Goal: Task Accomplishment & Management: Manage account settings

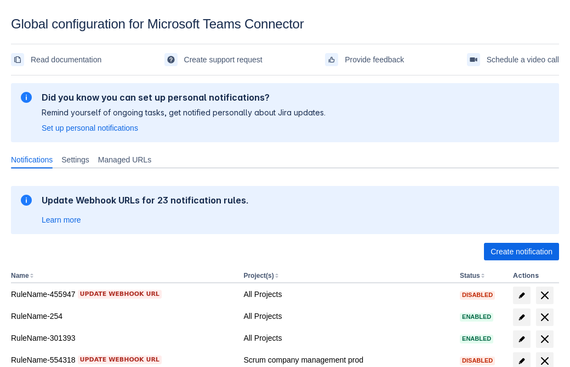
click at [521, 252] on span "Create notification" at bounding box center [521, 252] width 62 height 18
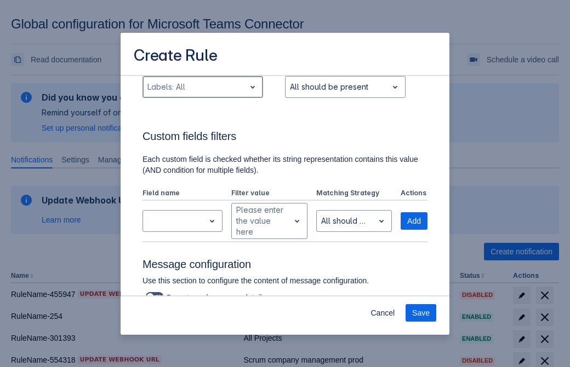
click at [202, 87] on div "Scrollable content" at bounding box center [193, 87] width 93 height 13
type input "816043_label"
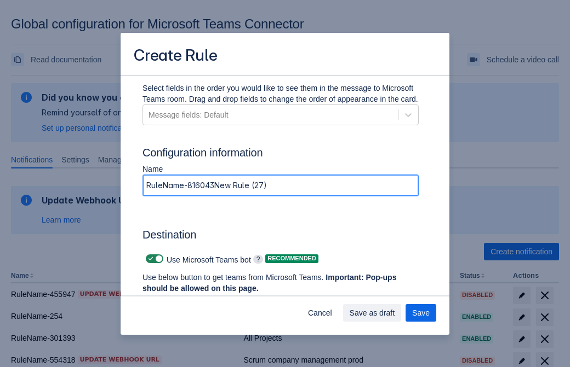
type input "RuleName-816043New Rule (27)"
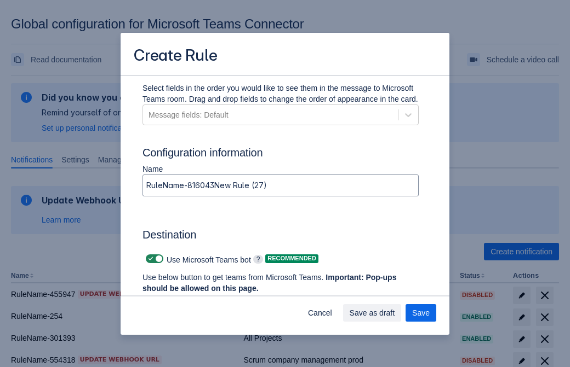
click at [149, 259] on span "Scrollable content" at bounding box center [150, 259] width 9 height 9
click at [149, 259] on input "Scrollable content" at bounding box center [149, 259] width 7 height 7
checkbox input "false"
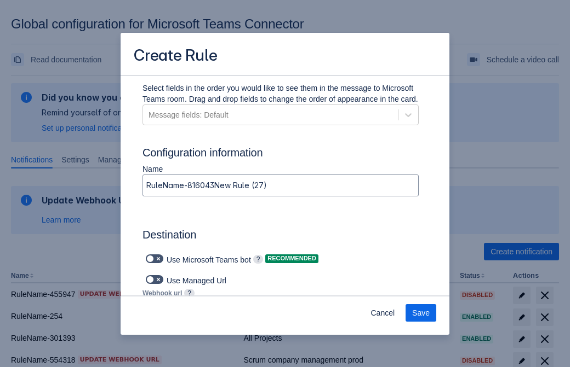
type input "https://prod-74.westus.logic.azure.com:443/workflows/f11e74d8c9ca438c8769757d73…"
click at [421, 313] on span "Save" at bounding box center [421, 313] width 18 height 18
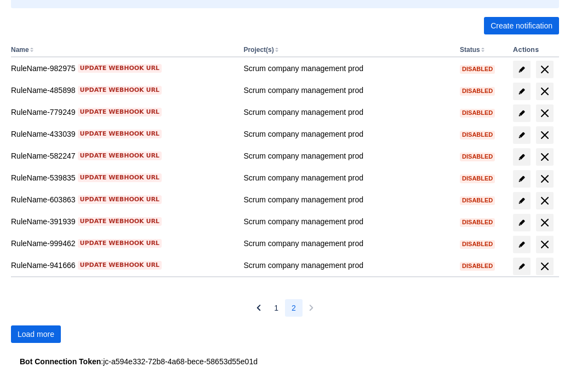
click at [36, 335] on span "Load more" at bounding box center [36, 335] width 37 height 18
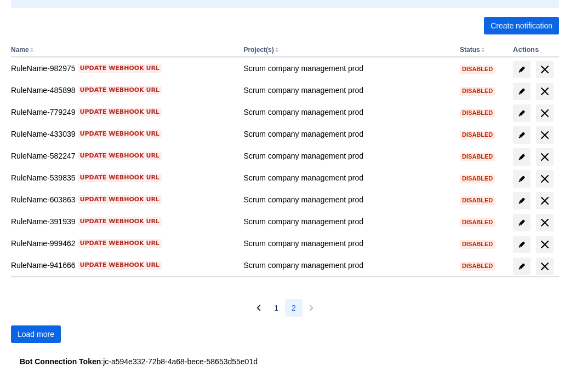
click at [36, 335] on span "Load more" at bounding box center [36, 335] width 37 height 18
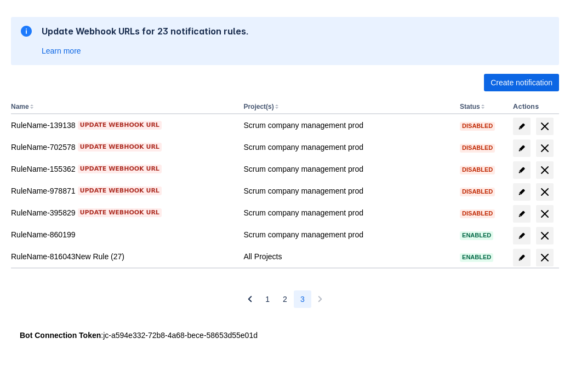
scroll to position [169, 0]
click at [544, 258] on span "delete" at bounding box center [544, 257] width 13 height 13
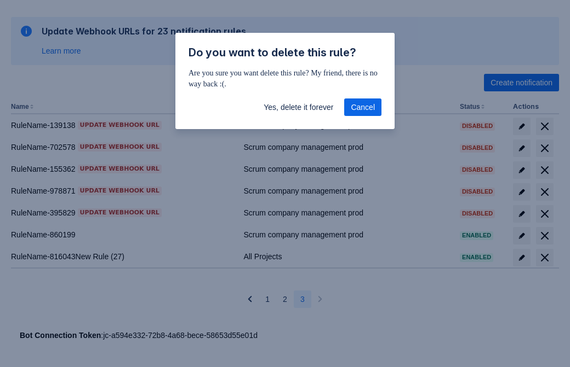
click at [298, 107] on span "Yes, delete it forever" at bounding box center [298, 108] width 70 height 18
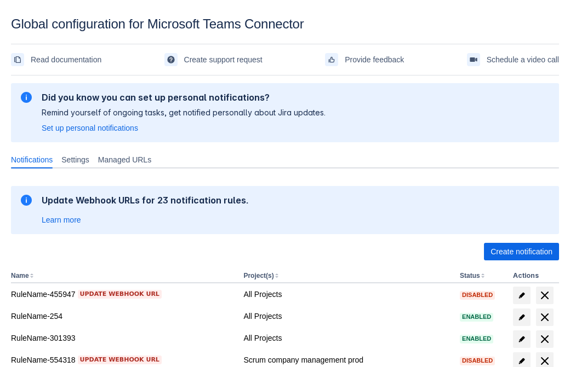
click at [521, 252] on span "Create notification" at bounding box center [521, 252] width 62 height 18
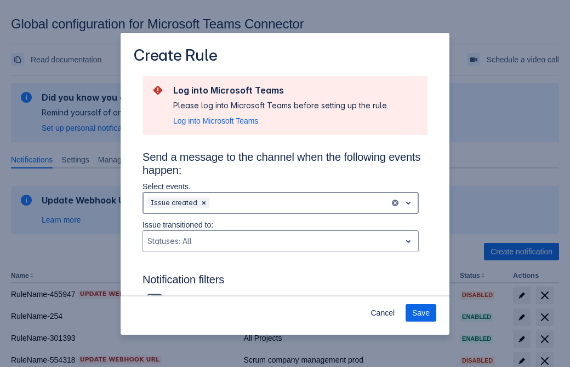
click at [280, 203] on div "Scrollable content" at bounding box center [298, 203] width 174 height 13
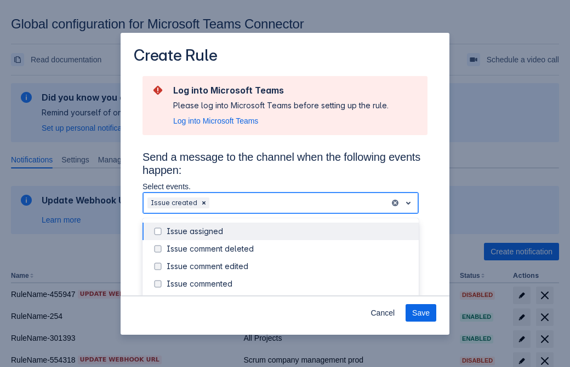
click at [289, 296] on div "Issue created" at bounding box center [288, 301] width 245 height 11
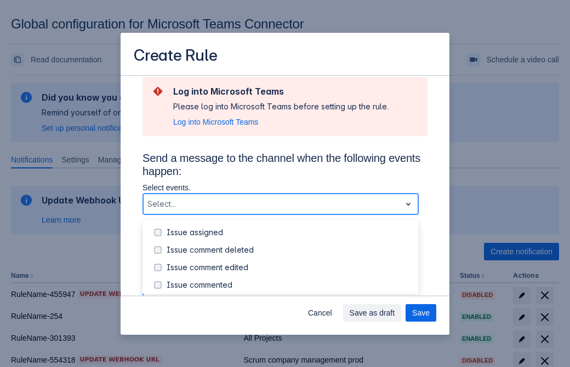
scroll to position [118, 0]
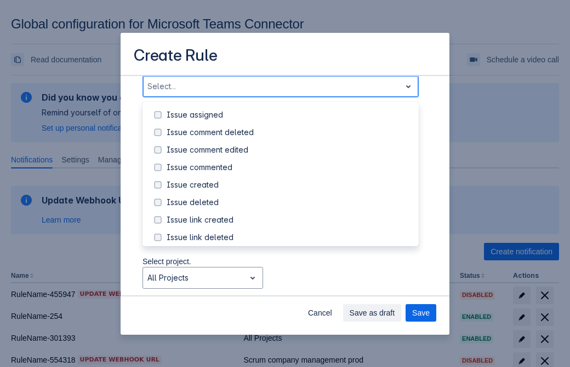
click at [289, 285] on div "Issue updated" at bounding box center [288, 290] width 245 height 11
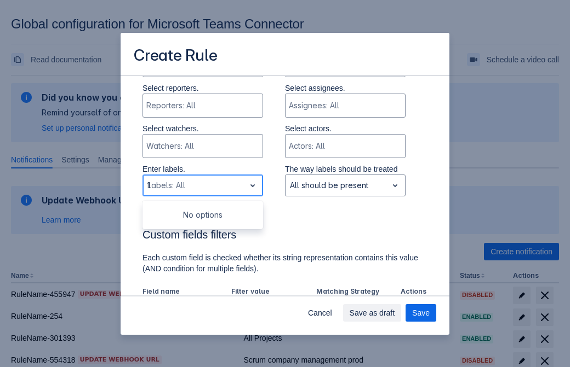
type input "126129_label"
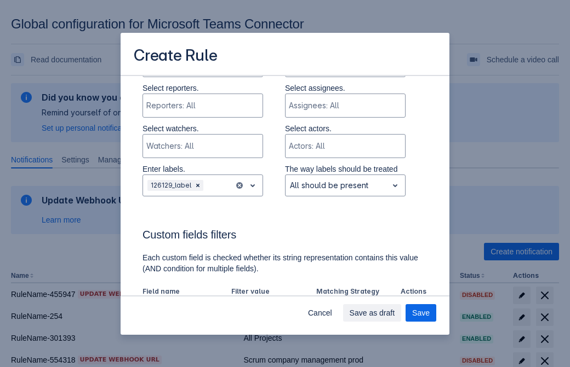
scroll to position [717, 0]
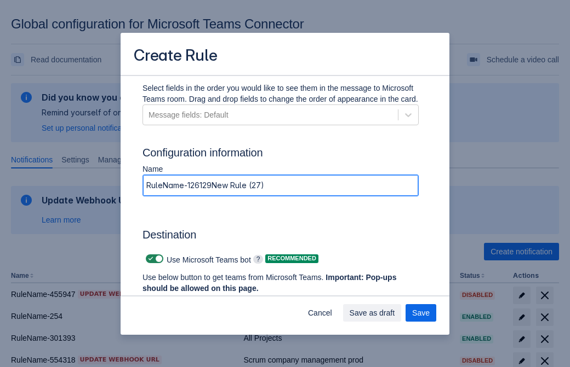
type input "RuleName-126129New Rule (27)"
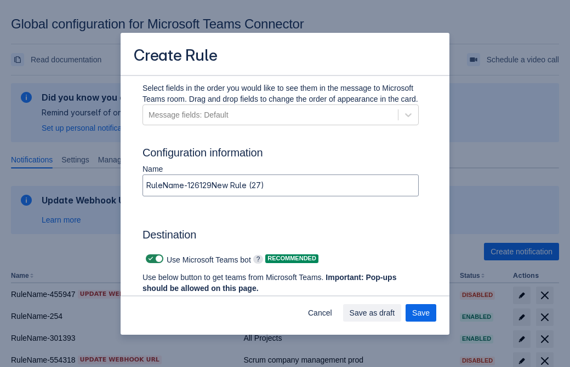
click at [149, 259] on span "Scrollable content" at bounding box center [150, 259] width 9 height 9
click at [149, 259] on input "Scrollable content" at bounding box center [149, 259] width 7 height 7
checkbox input "false"
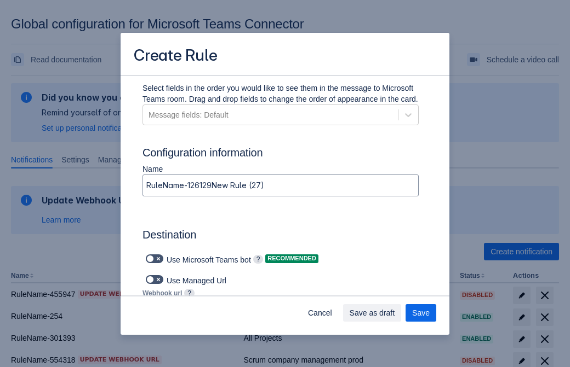
type input "https://prod-34.westus.logic.azure.com:443/workflows/b225ecea21af403f967199aab2…"
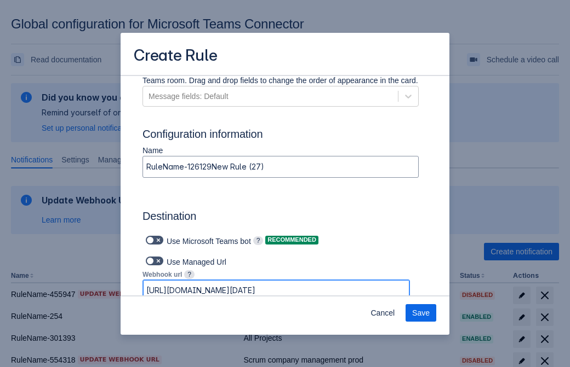
click at [421, 313] on span "Save" at bounding box center [421, 313] width 18 height 18
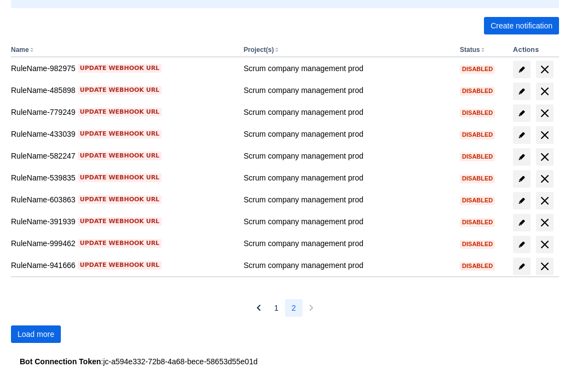
click at [36, 335] on span "Load more" at bounding box center [36, 335] width 37 height 18
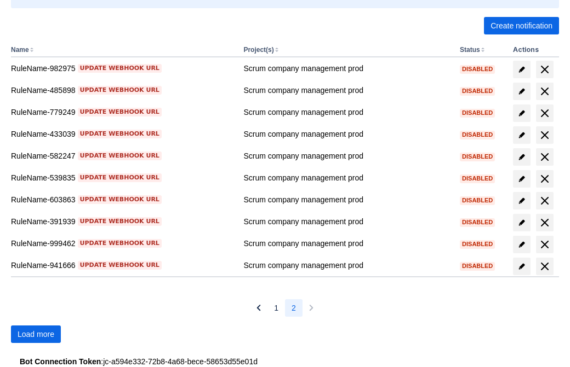
click at [36, 335] on span "Load more" at bounding box center [36, 335] width 37 height 18
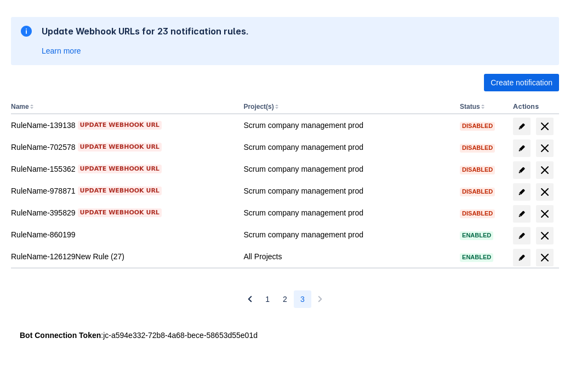
scroll to position [169, 0]
click at [544, 258] on span "delete" at bounding box center [544, 257] width 13 height 13
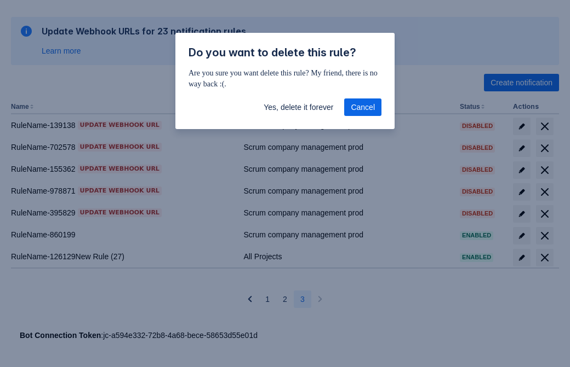
click at [298, 107] on span "Yes, delete it forever" at bounding box center [298, 108] width 70 height 18
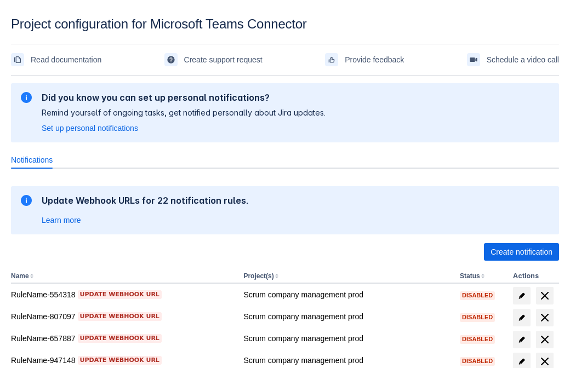
click at [521, 252] on span "Create notification" at bounding box center [521, 252] width 62 height 18
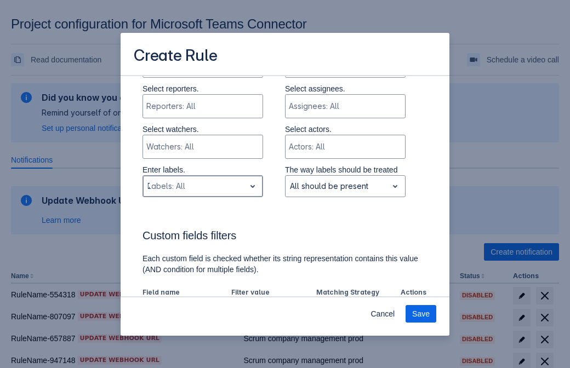
type input "780699_label"
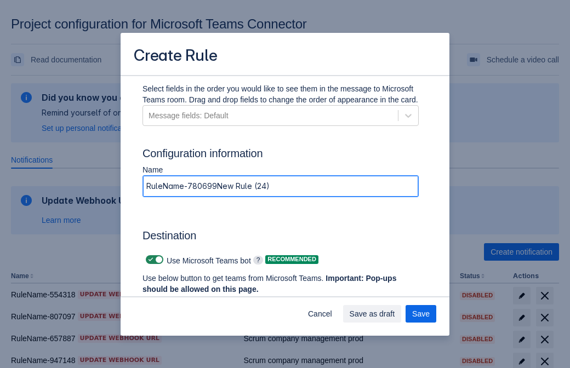
type input "RuleName-780699New Rule (24)"
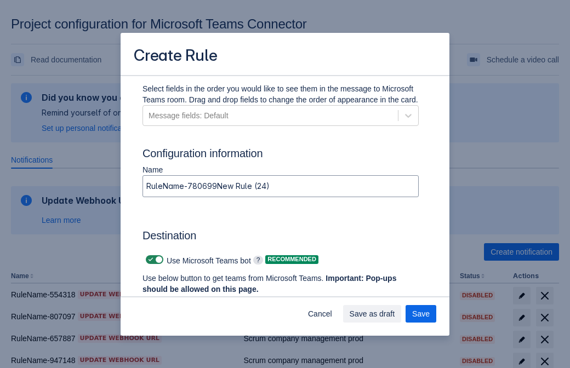
click at [149, 260] on span at bounding box center [150, 259] width 9 height 9
click at [149, 260] on input "checkbox" at bounding box center [149, 259] width 7 height 7
checkbox input "false"
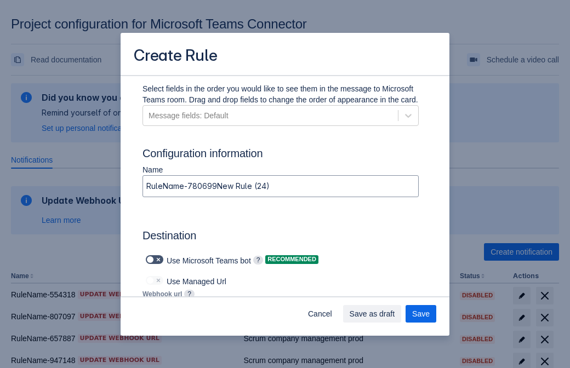
type input "https://prod-66.westus.logic.azure.com:443/workflows/8c648f5704ae4c43ad0e610244…"
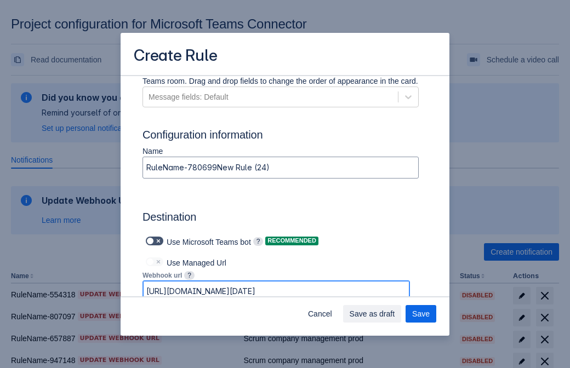
click at [395, 314] on span "Save as draft" at bounding box center [371, 314] width 45 height 18
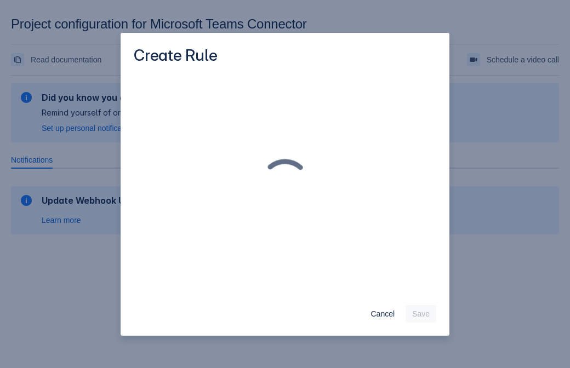
scroll to position [0, 0]
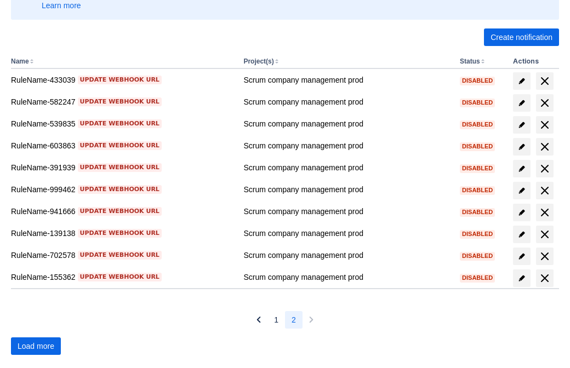
click at [36, 346] on span "Load more" at bounding box center [36, 346] width 37 height 18
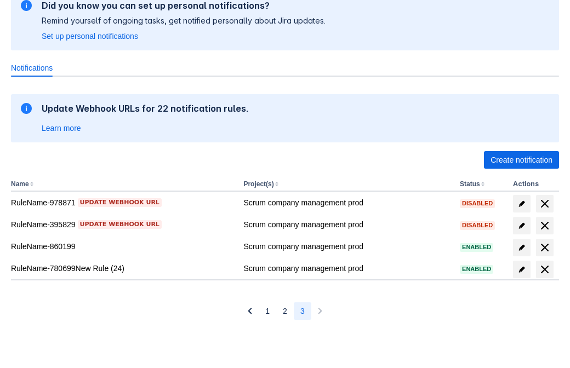
scroll to position [92, 0]
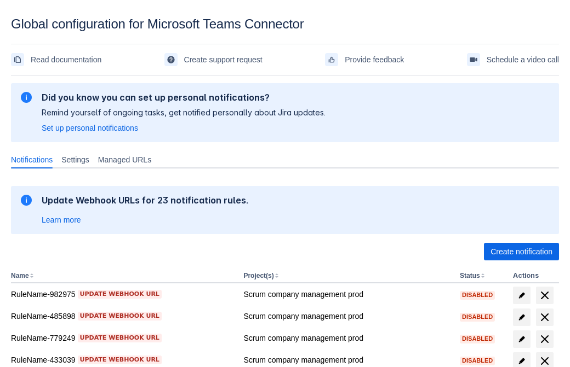
scroll to position [226, 0]
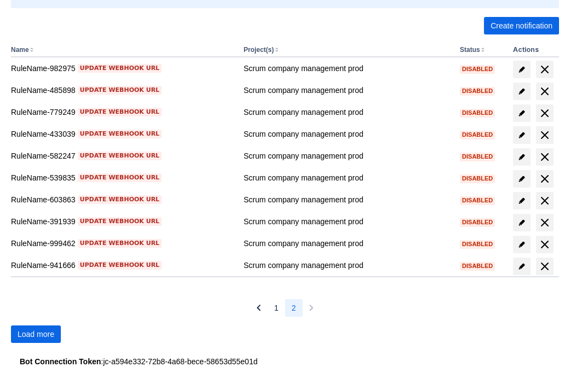
click at [36, 335] on span "Load more" at bounding box center [36, 335] width 37 height 18
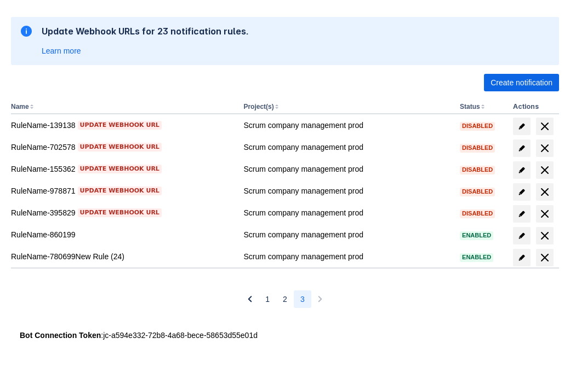
scroll to position [169, 0]
click at [544, 258] on span "delete" at bounding box center [544, 257] width 13 height 13
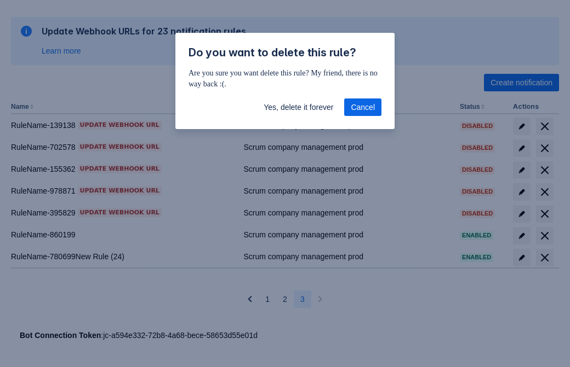
click at [298, 107] on span "Yes, delete it forever" at bounding box center [298, 108] width 70 height 18
